Goal: Task Accomplishment & Management: Use online tool/utility

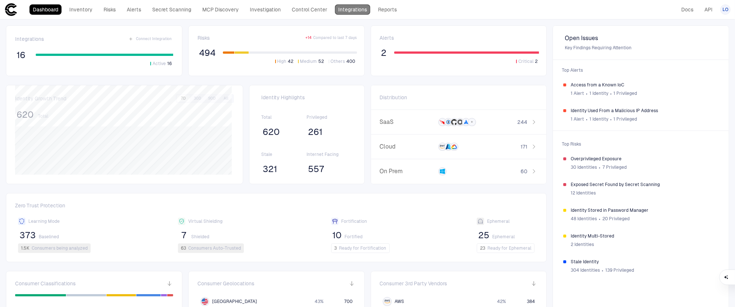
click at [359, 8] on link "Integrations" at bounding box center [352, 9] width 35 height 10
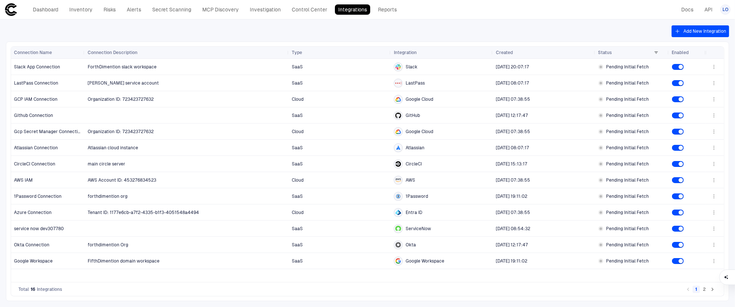
click at [683, 31] on button "Add New Integration" at bounding box center [699, 31] width 57 height 12
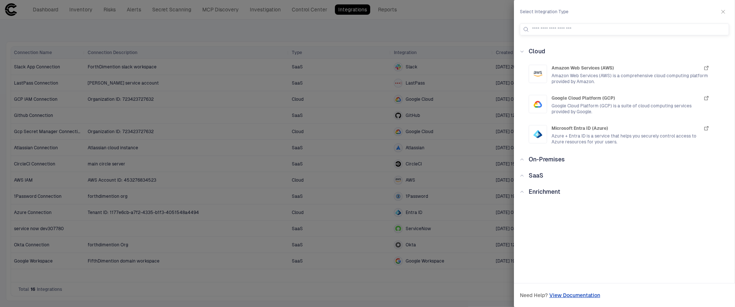
click at [542, 157] on span "On-Premises" at bounding box center [546, 159] width 36 height 7
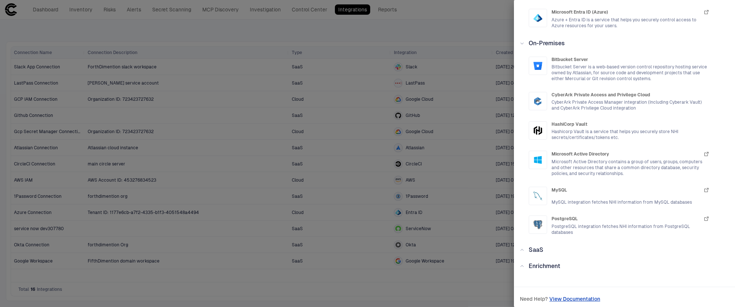
scroll to position [119, 0]
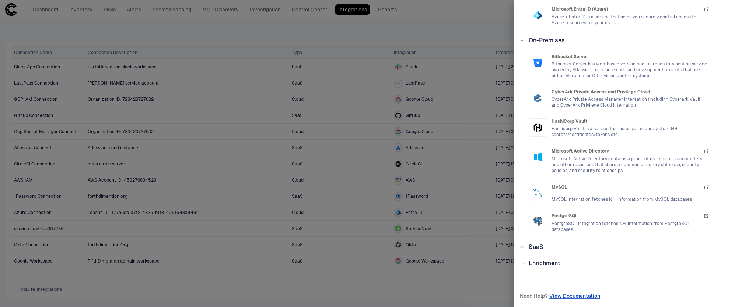
click at [541, 249] on span "SaaS" at bounding box center [535, 247] width 15 height 7
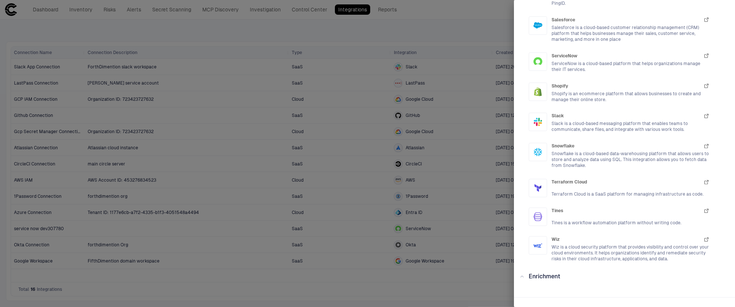
scroll to position [1278, 0]
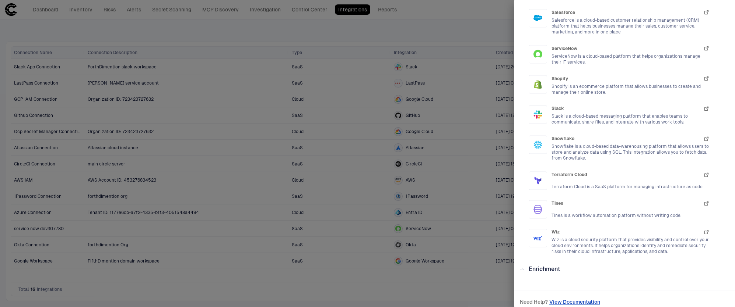
click at [540, 266] on span "Enrichment" at bounding box center [544, 269] width 32 height 7
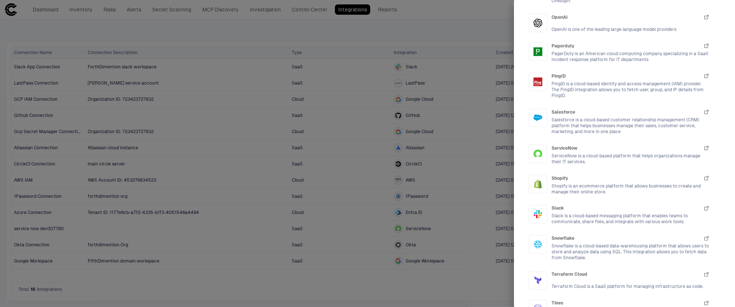
scroll to position [1340, 0]
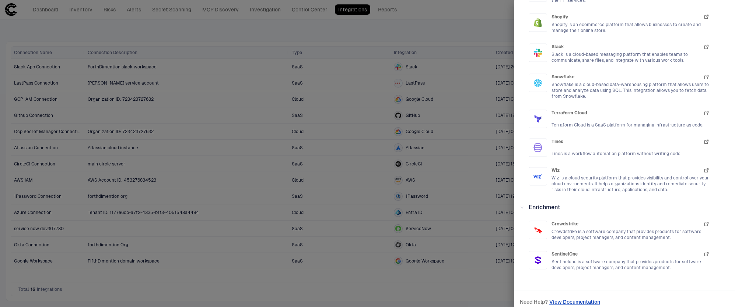
click at [576, 300] on span "View Documentation" at bounding box center [574, 303] width 51 height 6
click at [374, 26] on div at bounding box center [367, 153] width 735 height 307
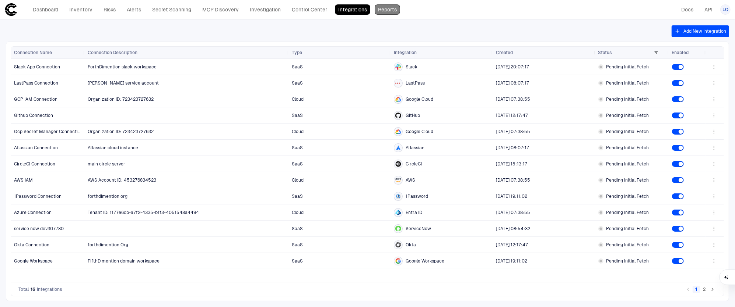
click at [386, 6] on link "Reports" at bounding box center [386, 9] width 25 height 10
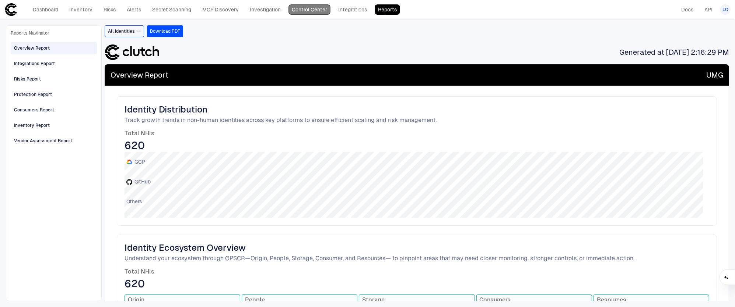
click at [311, 11] on link "Control Center" at bounding box center [309, 9] width 42 height 10
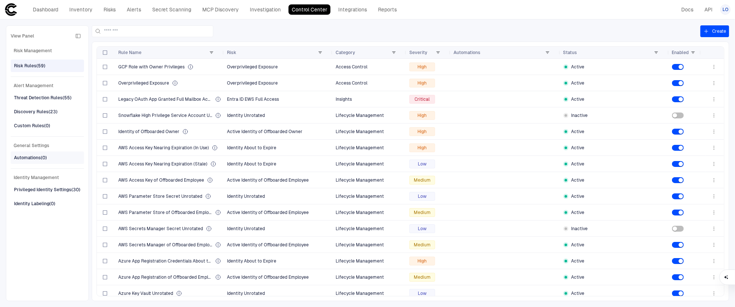
click at [24, 155] on div "Automations (0)" at bounding box center [30, 158] width 33 height 7
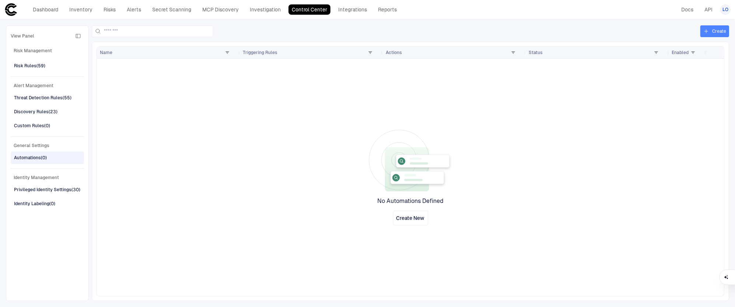
click at [711, 28] on button "Create" at bounding box center [714, 31] width 29 height 12
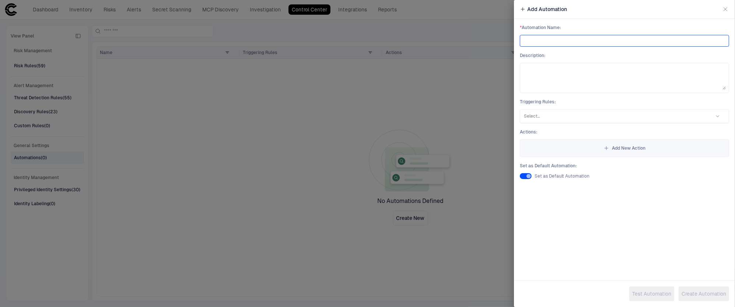
click at [578, 39] on input at bounding box center [624, 40] width 203 height 11
click at [614, 148] on span "Add New Action" at bounding box center [629, 148] width 34 height 6
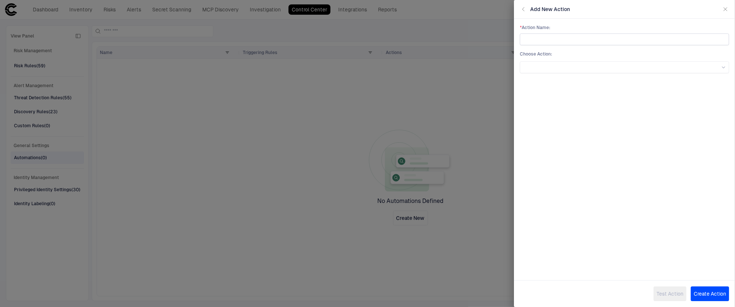
click at [624, 42] on input "text" at bounding box center [624, 39] width 203 height 11
click at [657, 60] on div "Choose Action :" at bounding box center [624, 62] width 209 height 22
click at [658, 63] on div at bounding box center [624, 67] width 203 height 8
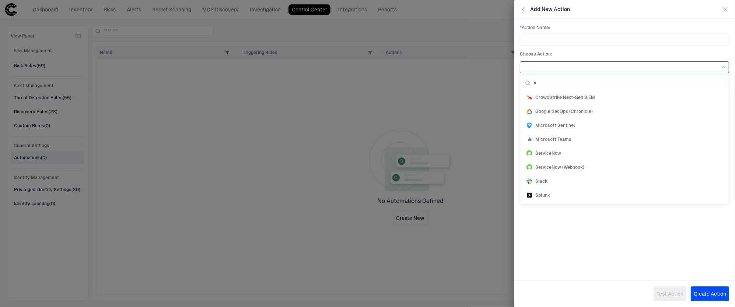
type input "**"
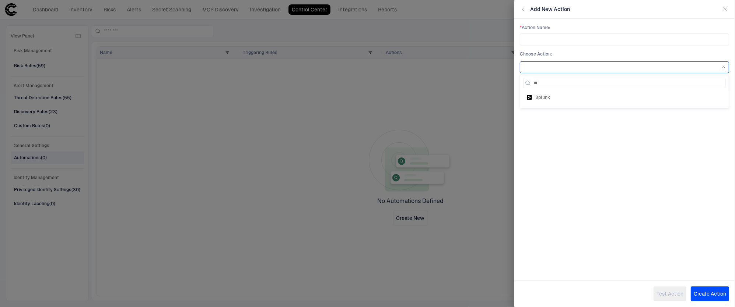
click at [585, 102] on div "Splunk" at bounding box center [624, 97] width 203 height 13
click at [523, 10] on icon "button" at bounding box center [523, 9] width 2 height 4
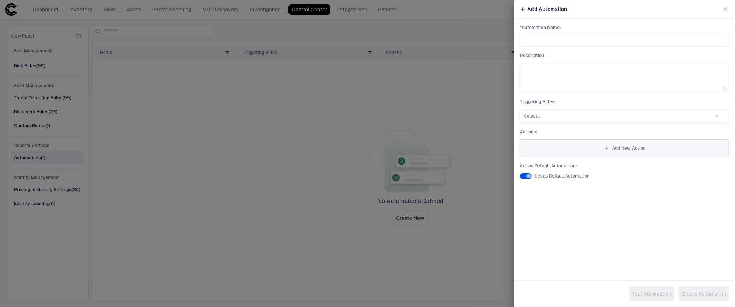
click at [605, 147] on icon "button" at bounding box center [606, 148] width 6 height 6
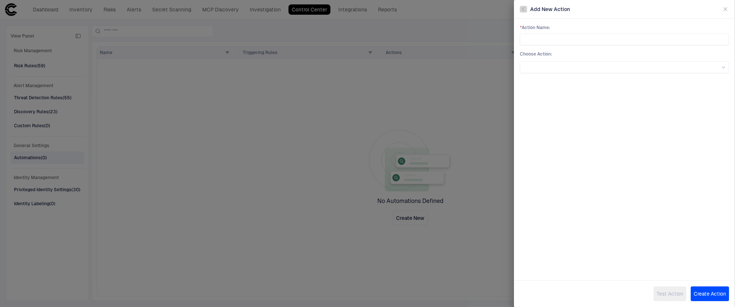
click at [522, 8] on icon "button" at bounding box center [523, 9] width 6 height 6
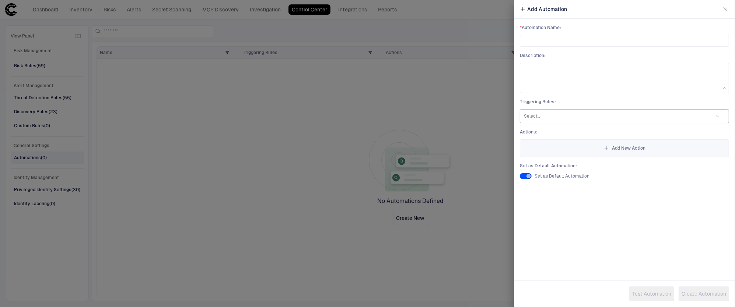
click at [606, 115] on div at bounding box center [615, 116] width 182 height 7
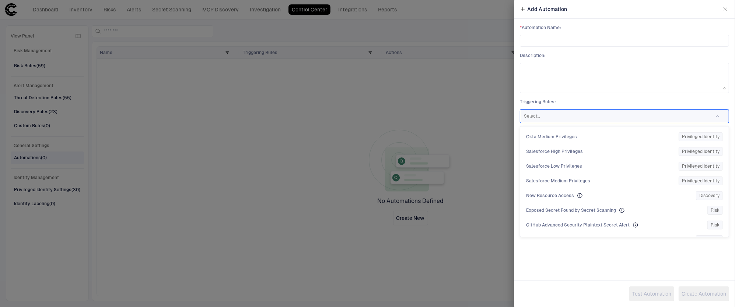
scroll to position [1890, 0]
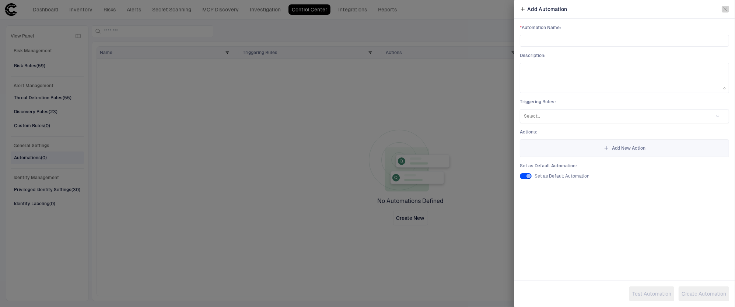
click at [725, 10] on icon "button" at bounding box center [725, 9] width 3 height 3
